Goal: Check status: Check status

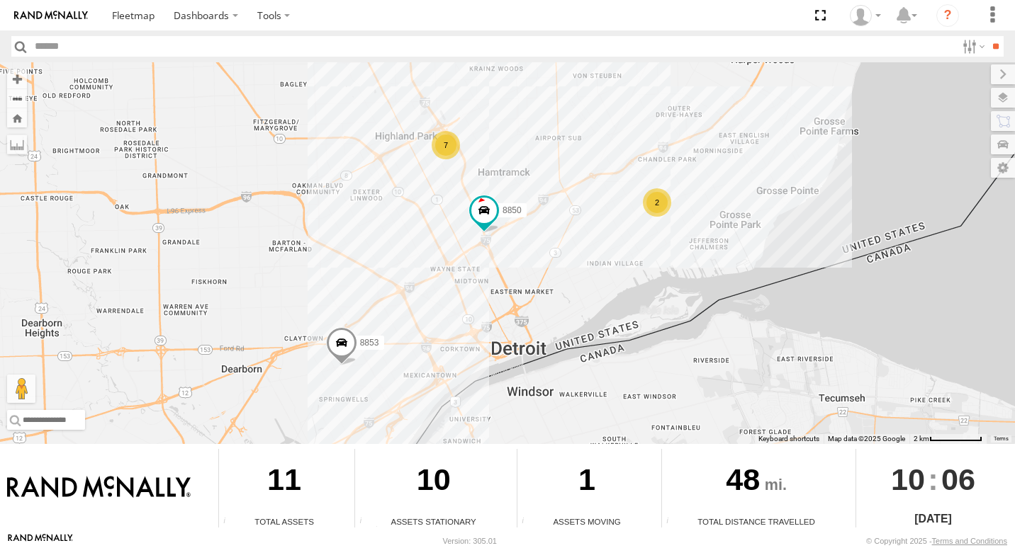
click at [655, 203] on div "2" at bounding box center [657, 202] width 28 height 28
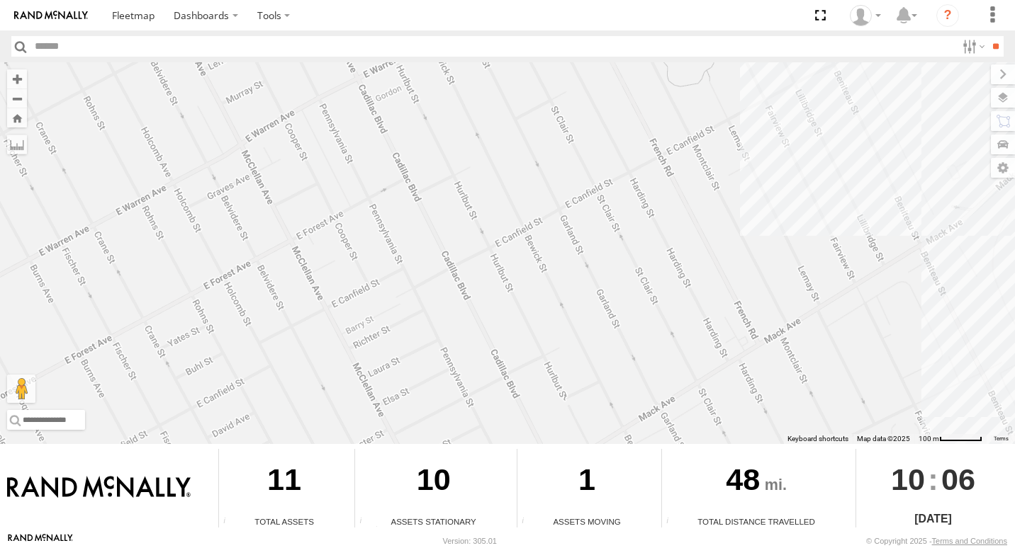
drag, startPoint x: 328, startPoint y: 278, endPoint x: 886, endPoint y: 230, distance: 559.7
click at [886, 230] on div "8853 8850 8845 8849" at bounding box center [507, 253] width 1015 height 382
